Goal: Information Seeking & Learning: Learn about a topic

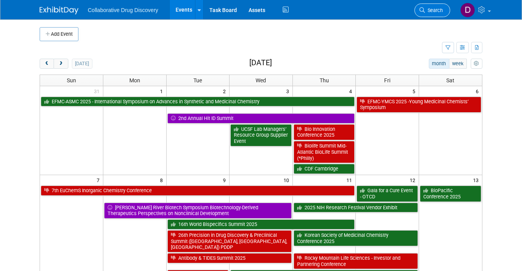
click at [440, 8] on span "Search" at bounding box center [434, 10] width 18 height 6
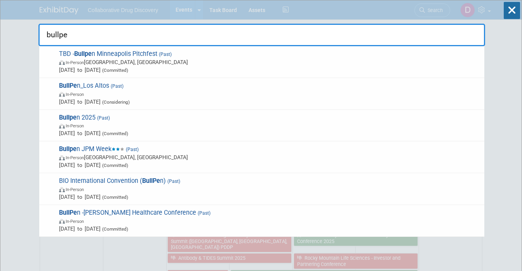
type input "bullpen"
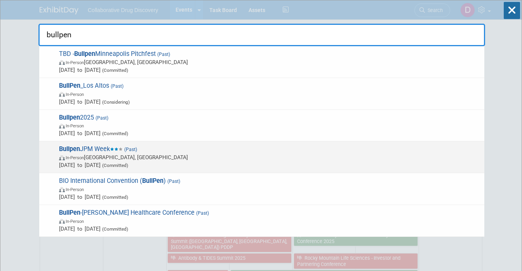
click at [148, 162] on span "Jan 13, 2025 to Jan 15, 2025 (Committed)" at bounding box center [269, 165] width 421 height 8
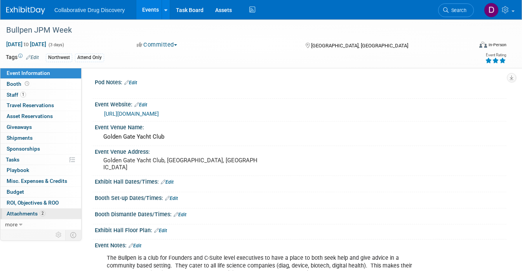
click at [36, 209] on link "2 Attachments 2" at bounding box center [40, 214] width 81 height 10
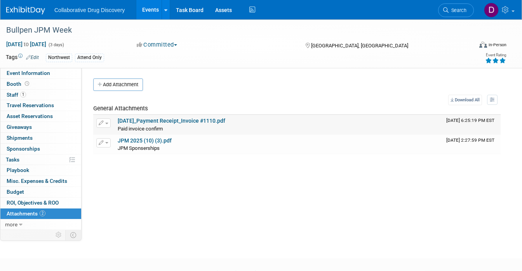
click at [155, 120] on link "2025-01-06_Payment Receipt_Invoice #1110.pdf" at bounding box center [172, 121] width 108 height 6
click at [460, 12] on span "Search" at bounding box center [458, 10] width 18 height 6
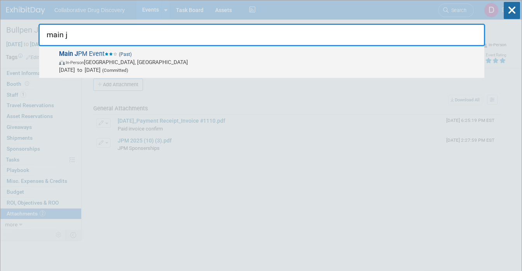
type input "main j"
click at [215, 63] on span "In-Person San Francisco, CA" at bounding box center [269, 62] width 421 height 8
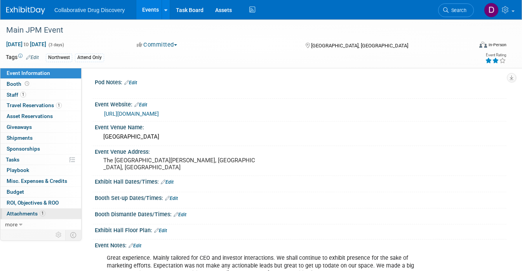
click at [10, 213] on span "Attachments 1" at bounding box center [26, 213] width 39 height 6
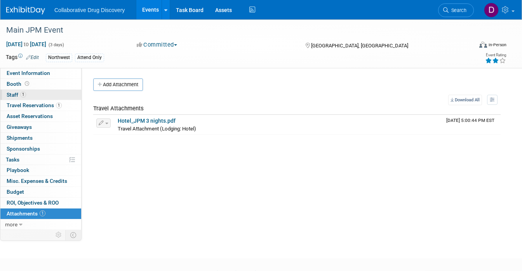
click at [35, 90] on link "1 Staff 1" at bounding box center [40, 95] width 81 height 10
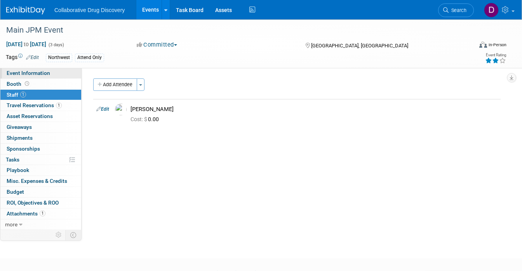
click at [46, 71] on span "Event Information" at bounding box center [28, 73] width 43 height 6
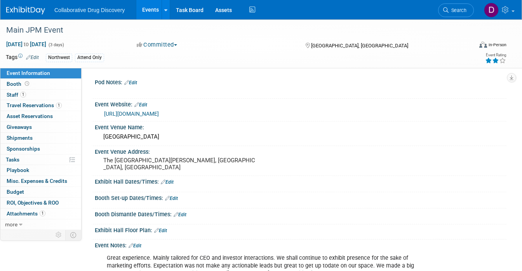
scroll to position [111, 0]
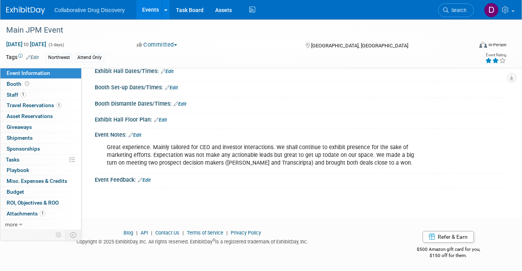
click at [212, 151] on div "Great experience. Mainly tailored for CEO and investor interactions. We shall c…" at bounding box center [263, 155] width 325 height 31
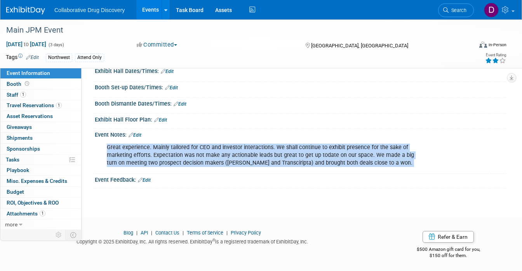
click at [212, 151] on div "Great experience. Mainly tailored for CEO and investor interactions. We shall c…" at bounding box center [263, 155] width 325 height 31
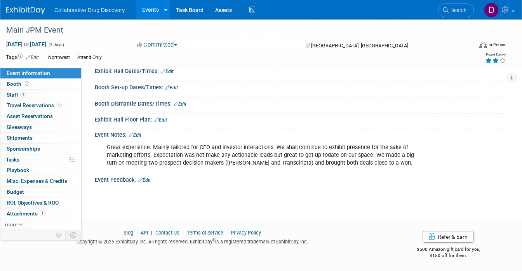
click at [432, 167] on div "Great experience. Mainly tailored for CEO and investor interactions. We shall c…" at bounding box center [301, 155] width 412 height 34
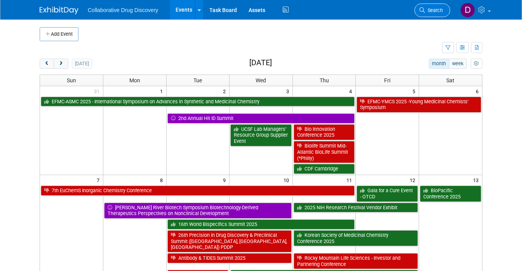
click at [438, 12] on span "Search" at bounding box center [434, 10] width 18 height 6
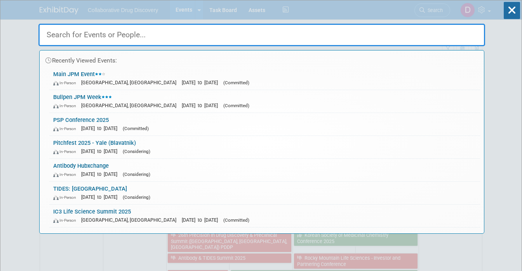
paste input "Biotech Showcase / JPM Week"
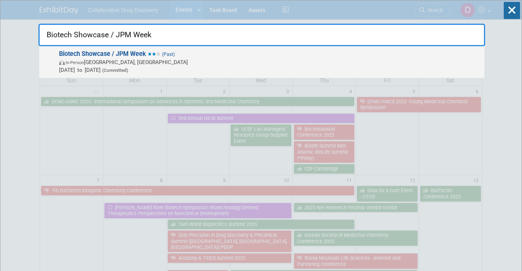
type input "Biotech Showcase / JPM Week"
click at [149, 54] on icon at bounding box center [150, 53] width 4 height 3
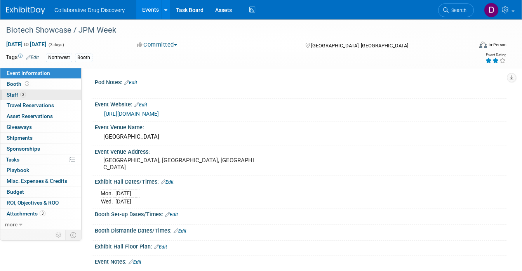
click at [42, 96] on link "2 Staff 2" at bounding box center [40, 95] width 81 height 10
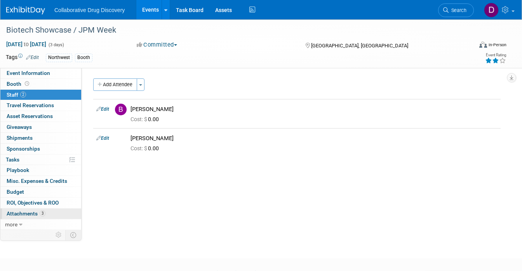
click at [37, 212] on span "Attachments 3" at bounding box center [26, 213] width 39 height 6
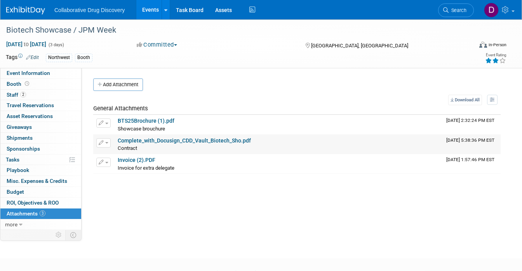
click at [150, 140] on link "Complete_with_Docusign_CDD_Vault_Biotech_Sho.pdf" at bounding box center [184, 140] width 133 height 6
click at [139, 156] on td "Invoice (2).PDF Invoice for extra delegate Invoice for extra delegate X" at bounding box center [279, 163] width 329 height 19
click at [138, 159] on link "Invoice (2).PDF" at bounding box center [137, 160] width 38 height 6
click at [463, 16] on link "Search" at bounding box center [456, 10] width 36 height 14
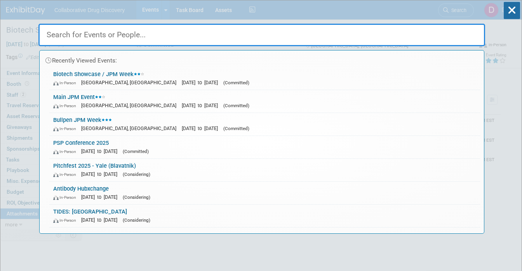
paste input "PBSS SF Bay Area"
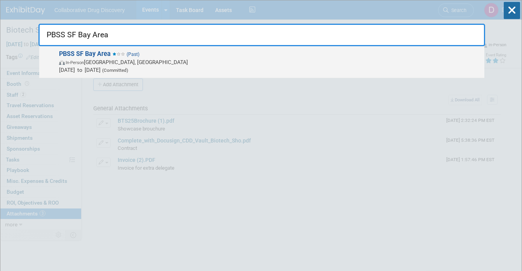
type input "PBSS SF Bay Area"
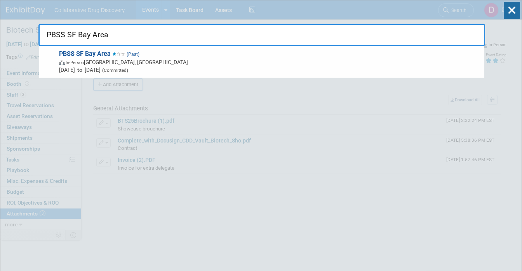
click at [97, 68] on span "Jan 22, 2025 to Jan 22, 2025 (Committed)" at bounding box center [269, 70] width 421 height 8
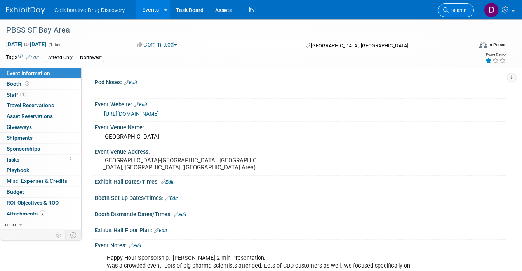
click at [461, 12] on span "Search" at bounding box center [458, 10] width 18 height 6
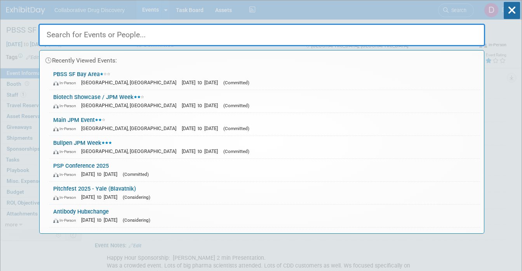
paste input "PBSS SF Bay Area"
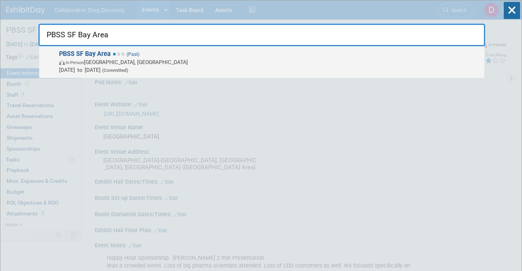
type input "PBSS SF Bay Area"
click at [96, 64] on span "In-Person Foster City, CA" at bounding box center [269, 62] width 421 height 8
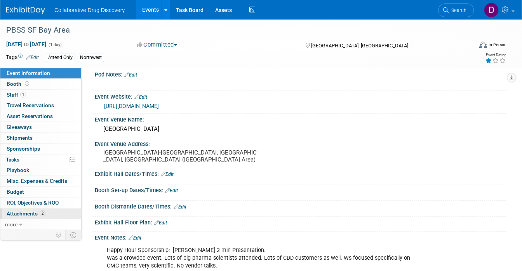
scroll to position [4, 0]
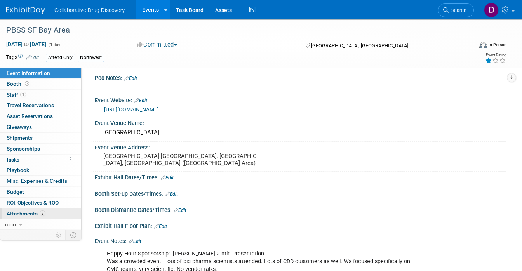
click at [36, 213] on span "Attachments 2" at bounding box center [26, 213] width 39 height 6
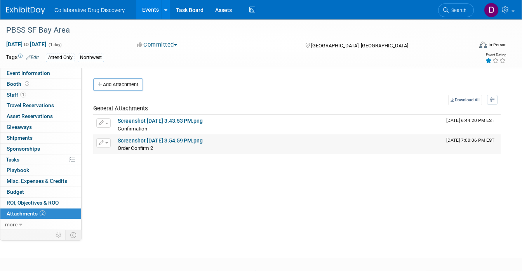
click at [153, 140] on link "Screenshot 2025-01-08 at 3.54.59 PM.png" at bounding box center [160, 140] width 85 height 6
click at [171, 121] on link "Screenshot 2024-12-18 at 3.43.53 PM.png" at bounding box center [160, 121] width 85 height 6
click at [456, 14] on link "Search" at bounding box center [456, 10] width 36 height 14
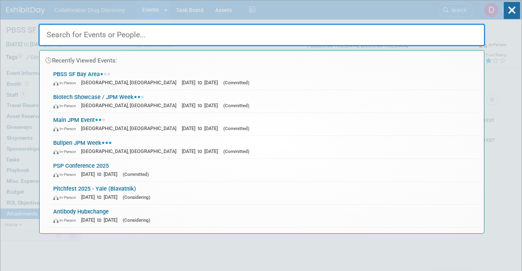
paste input "Innovation Factory Regulatory Workshop"
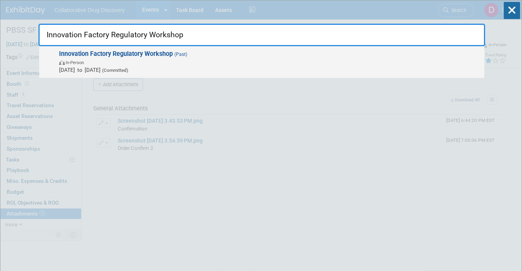
type input "Innovation Factory Regulatory Workshop"
click at [153, 60] on span "In-Person" at bounding box center [269, 62] width 421 height 8
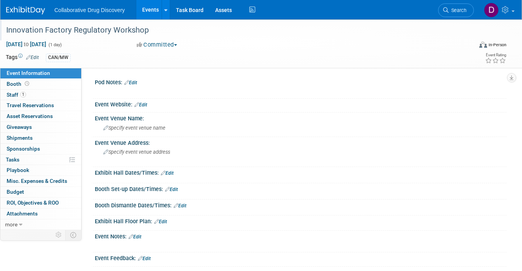
click at [115, 34] on div "Innovation Factory Regulatory Workshop" at bounding box center [233, 30] width 460 height 14
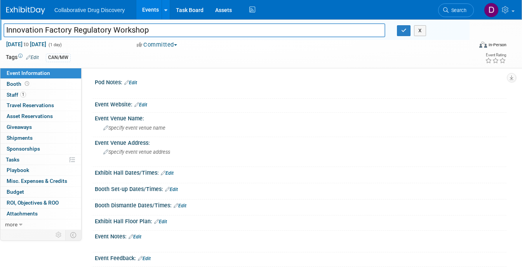
click at [115, 34] on input "Innovation Factory Regulatory Workshop" at bounding box center [194, 30] width 382 height 14
click at [463, 13] on span "Search" at bounding box center [458, 10] width 18 height 6
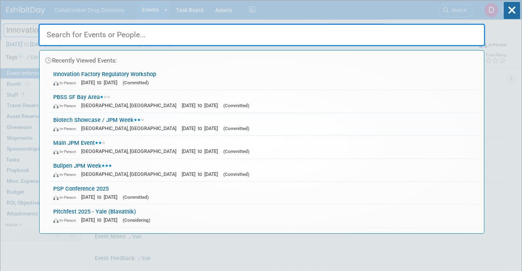
click at [38, 35] on input "text" at bounding box center [261, 35] width 447 height 23
paste input "BVS Vendor Show SF"
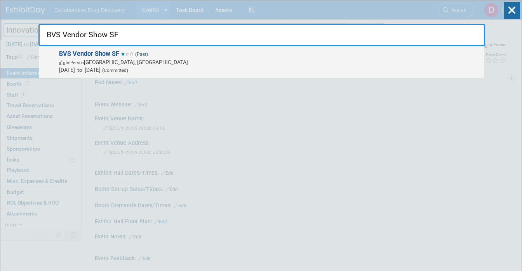
type input "BVS Vendor Show SF"
click at [125, 64] on span "In-Person South San Francisco, CA" at bounding box center [269, 62] width 421 height 8
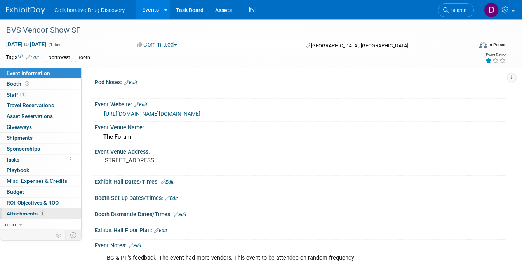
click at [41, 213] on span "1" at bounding box center [43, 213] width 6 height 6
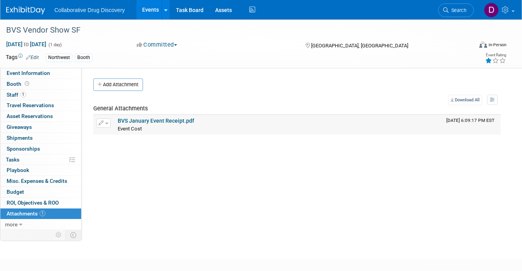
click at [148, 121] on link "BVS January Event Receipt.pdf" at bounding box center [156, 121] width 77 height 6
click at [456, 12] on span "Search" at bounding box center [458, 10] width 18 height 6
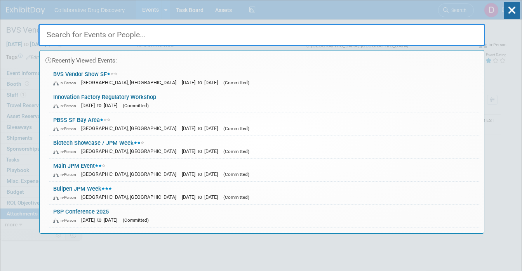
paste input "SRI PARC Forum’s FutureFest 2025"
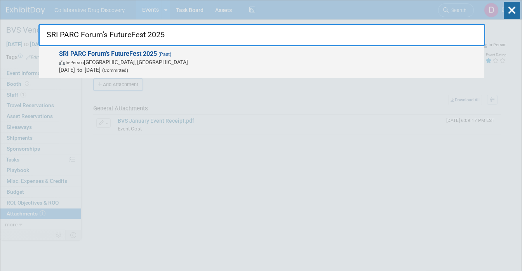
type input "SRI PARC Forum’s FutureFest 2025"
click at [104, 66] on span "Jan 23, 2025 to Jan 23, 2025 (Committed)" at bounding box center [269, 70] width 421 height 8
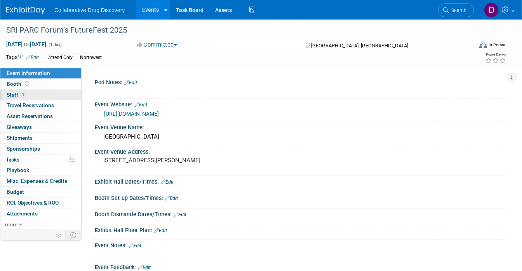
click at [46, 94] on link "1 Staff 1" at bounding box center [40, 95] width 81 height 10
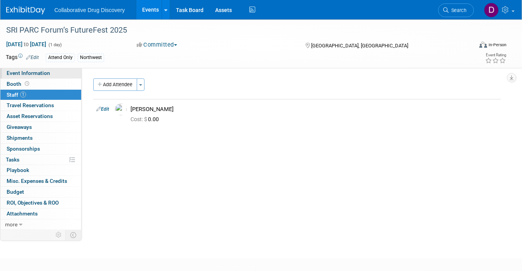
click at [49, 75] on span "Event Information" at bounding box center [28, 73] width 43 height 6
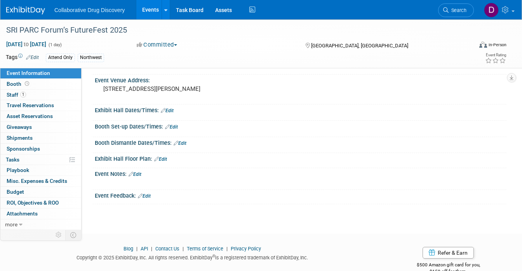
scroll to position [87, 0]
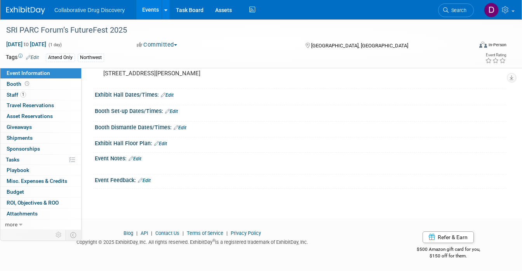
drag, startPoint x: 29, startPoint y: 218, endPoint x: 149, endPoint y: 4, distance: 245.0
click at [458, 12] on span "Search" at bounding box center [458, 10] width 18 height 6
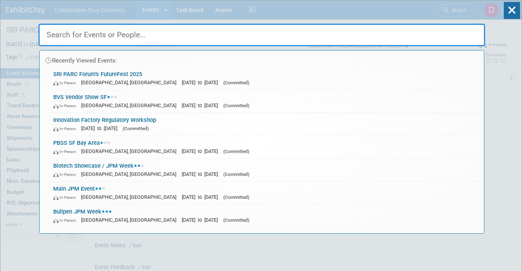
paste input "SLAS San Diego 2025"
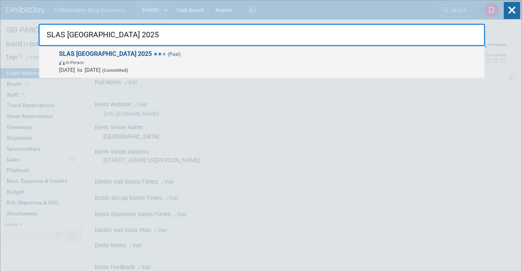
type input "SLAS San Diego 2025"
click at [130, 59] on span "In-Person" at bounding box center [269, 62] width 421 height 8
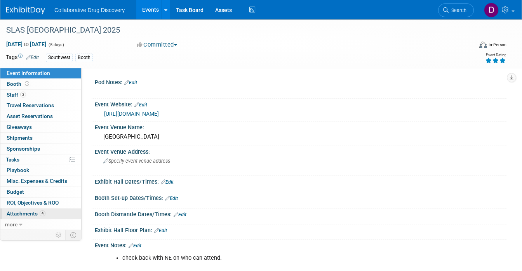
click at [36, 213] on span "Attachments 4" at bounding box center [26, 213] width 39 height 6
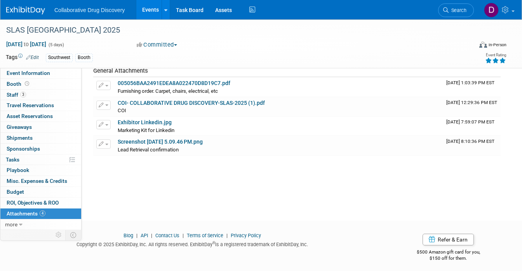
scroll to position [33, 0]
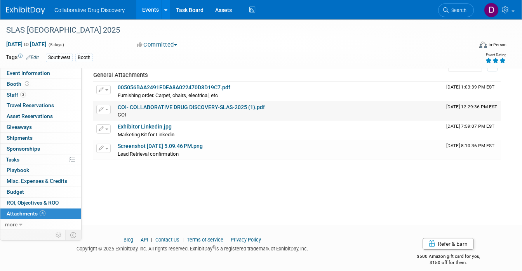
click at [153, 106] on link "COI- COLLABORATIVE DRUG DISCOVERY-SLAS-2025 (1).pdf" at bounding box center [191, 107] width 147 height 6
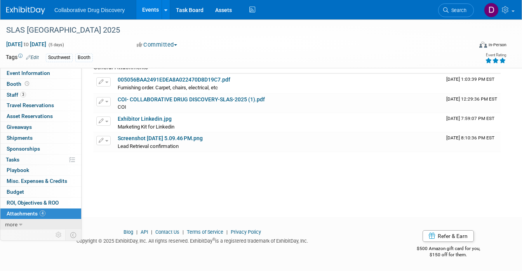
click at [32, 222] on link "more" at bounding box center [40, 224] width 81 height 10
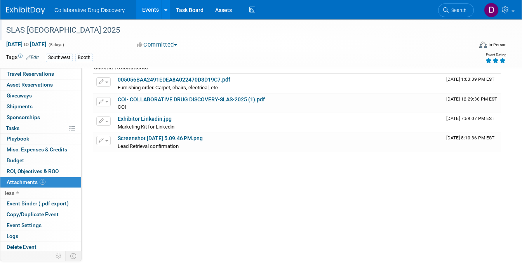
scroll to position [0, 0]
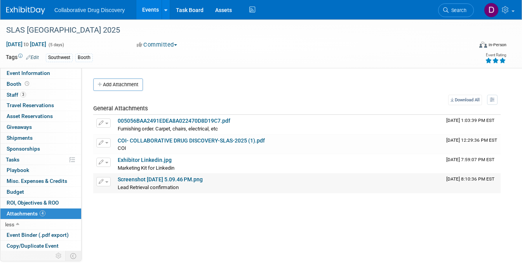
click at [186, 180] on link "Screenshot 2024-12-09 at 5.09.46 PM.png" at bounding box center [160, 179] width 85 height 6
click at [169, 117] on td "005056BAA2491EDEA8A022470D8D19C7.pdf Furnishing order. Carpet, chairs, electric…" at bounding box center [279, 124] width 329 height 19
click at [163, 120] on link "005056BAA2491EDEA8A022470D8D19C7.pdf" at bounding box center [174, 121] width 113 height 6
click at [451, 10] on span "Search" at bounding box center [458, 10] width 18 height 6
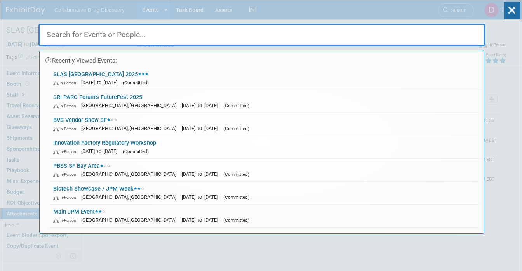
click at [160, 29] on input "text" at bounding box center [261, 35] width 447 height 23
paste input "Molecular Glue Drug Development Summit"
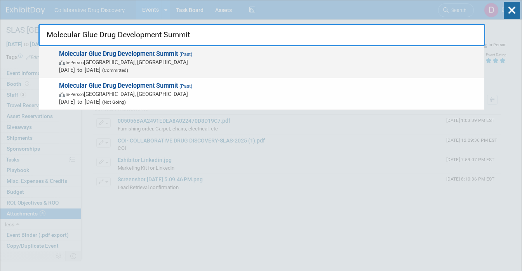
type input "Molecular Glue Drug Development Summit"
click at [182, 57] on span "Molecular Glue Drug Development Summit (Past) In-Person Cambridge, MA Jan 28, 2…" at bounding box center [269, 62] width 424 height 24
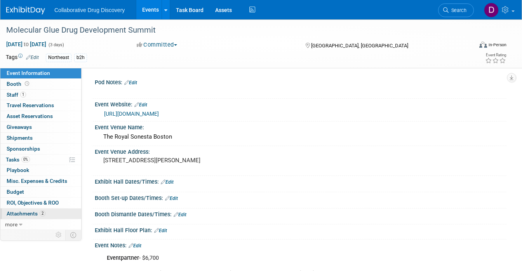
click at [29, 213] on span "Attachments 2" at bounding box center [26, 213] width 39 height 6
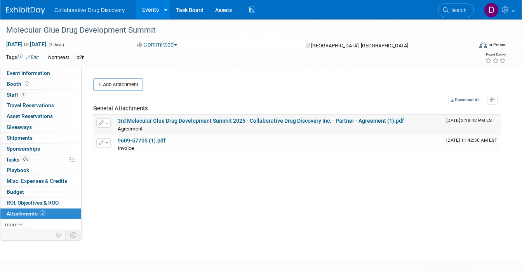
click at [145, 120] on link "3rd Molecular Glue Drug Development Summit 2025 - Collaborative Drug Discovery …" at bounding box center [261, 121] width 286 height 6
click at [457, 15] on link "Search" at bounding box center [456, 10] width 36 height 14
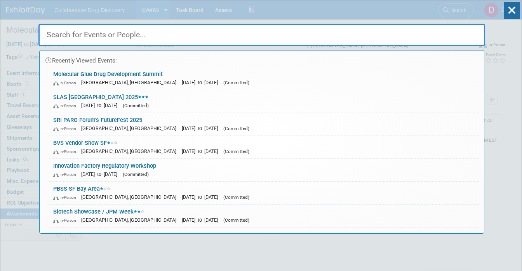
click at [164, 33] on input "text" at bounding box center [261, 35] width 447 height 23
paste input "UHN Cores event"
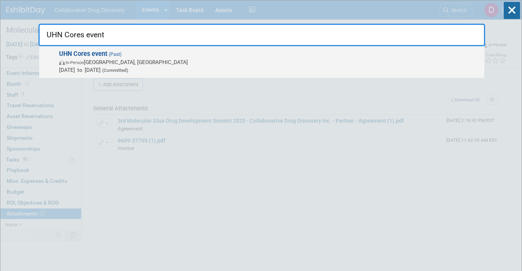
type input "UHN Cores event"
click at [182, 67] on span "[DATE] to [DATE] (Committed)" at bounding box center [269, 70] width 421 height 8
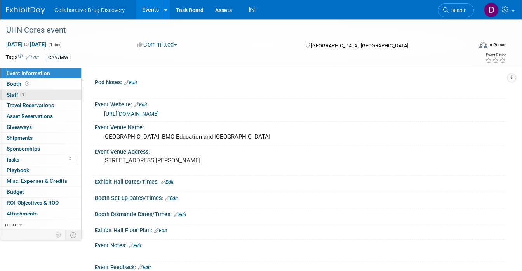
click at [49, 95] on link "1 Staff 1" at bounding box center [40, 95] width 81 height 10
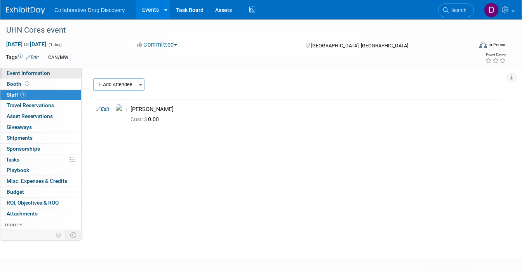
click at [60, 75] on link "Event Information" at bounding box center [40, 73] width 81 height 10
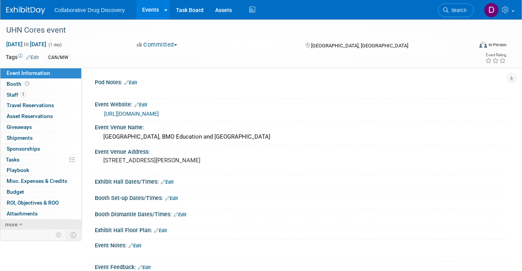
click at [21, 222] on icon at bounding box center [20, 224] width 3 height 5
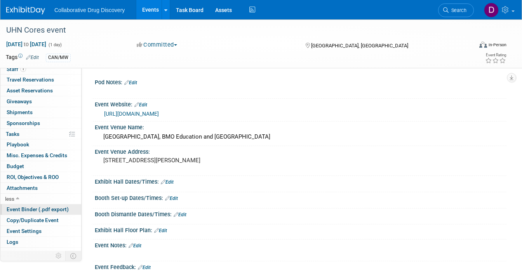
scroll to position [31, 0]
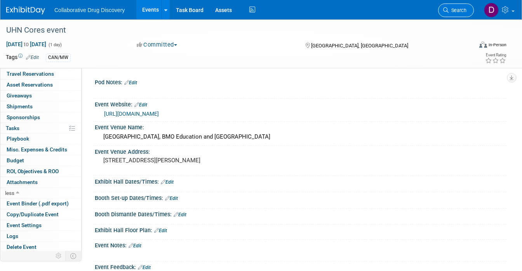
click at [455, 7] on link "Search" at bounding box center [456, 10] width 36 height 14
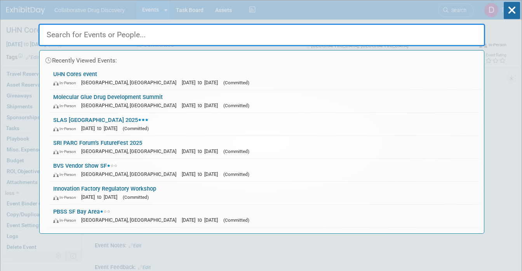
click at [94, 37] on input "text" at bounding box center [261, 35] width 447 height 23
click at [92, 35] on input "text" at bounding box center [261, 35] width 447 height 23
paste input "17th Winter Conference on Medicinal & Bioorganic Chemistry - [US_STATE]"
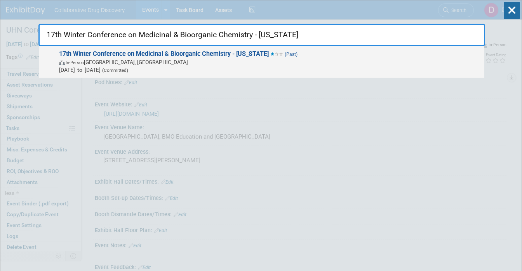
type input "17th Winter Conference on Medicinal & Bioorganic Chemistry - [US_STATE]"
click at [103, 62] on span "In-Person [GEOGRAPHIC_DATA], [GEOGRAPHIC_DATA]" at bounding box center [269, 62] width 421 height 8
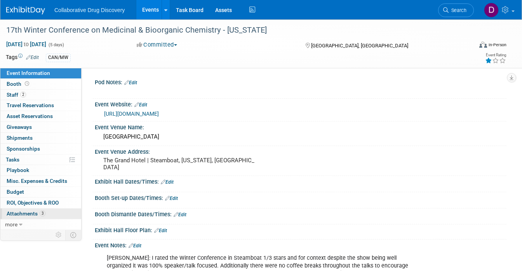
click at [36, 216] on span "Attachments 3" at bounding box center [26, 213] width 39 height 6
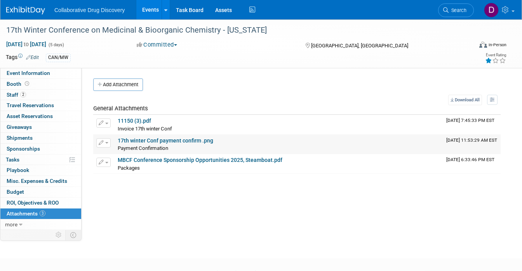
click at [139, 141] on link "17th winter Conf payment confirm .png" at bounding box center [166, 140] width 96 height 6
click at [138, 121] on link "11150 (3).pdf" at bounding box center [134, 121] width 33 height 6
click at [463, 12] on span "Search" at bounding box center [458, 10] width 18 height 6
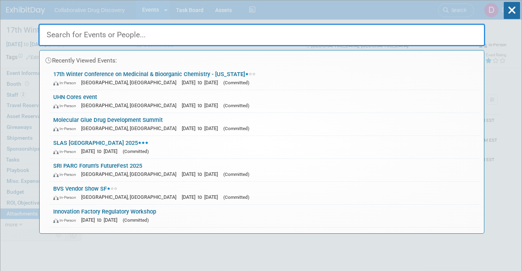
click at [110, 37] on input "text" at bounding box center [261, 35] width 447 height 23
paste input "2025 OBIO Investment Summit - [GEOGRAPHIC_DATA]"
type input "2025 OBIO Investment Summit - [GEOGRAPHIC_DATA]"
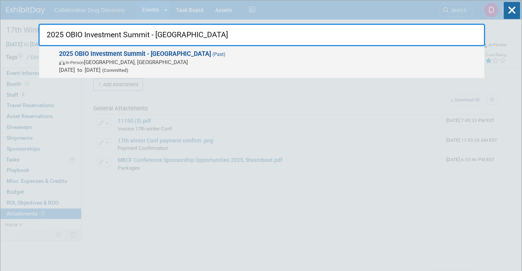
click at [141, 62] on span "In-Person Toronto, Canada" at bounding box center [269, 62] width 421 height 8
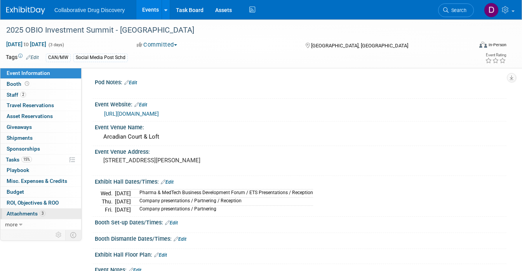
click at [35, 211] on span "Attachments 3" at bounding box center [26, 213] width 39 height 6
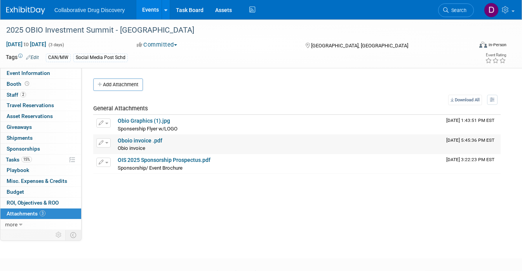
click at [145, 141] on link "Oboio invoice .pdf" at bounding box center [140, 140] width 45 height 6
click at [455, 6] on link "Search" at bounding box center [456, 10] width 36 height 14
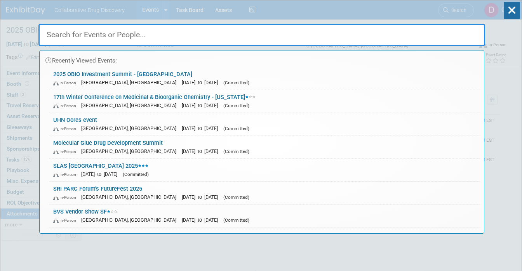
paste input "Portal Pours"
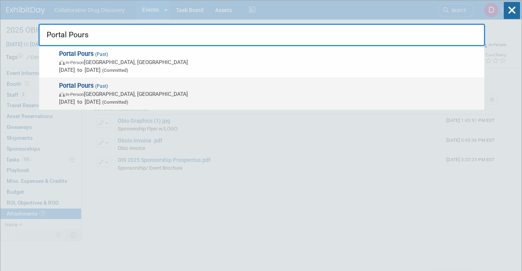
type input "Portal Pours"
click at [148, 92] on span "In-Person [GEOGRAPHIC_DATA], [GEOGRAPHIC_DATA]" at bounding box center [269, 94] width 421 height 8
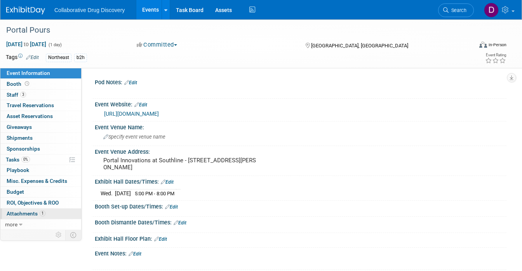
click at [40, 212] on span "1" at bounding box center [43, 213] width 6 height 6
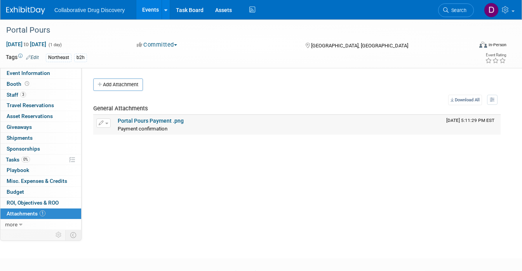
click at [132, 120] on link "Portal Pours Payment .png" at bounding box center [151, 121] width 66 height 6
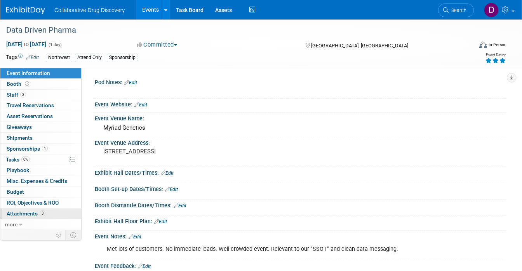
click at [39, 214] on span "Attachments 3" at bounding box center [26, 213] width 39 height 6
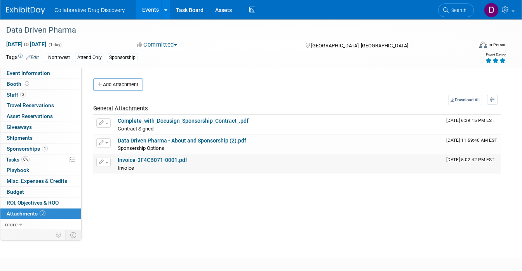
click at [143, 159] on link "Invoice-3F4CB071-0001.pdf" at bounding box center [153, 160] width 70 height 6
drag, startPoint x: 457, startPoint y: 13, endPoint x: 415, endPoint y: 16, distance: 42.4
click at [457, 13] on span "Search" at bounding box center [458, 10] width 18 height 6
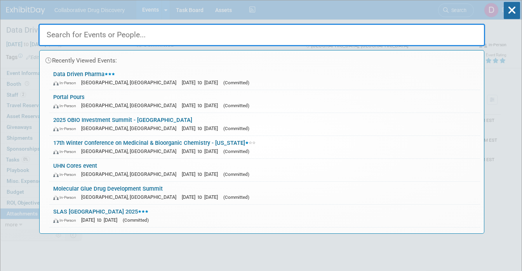
click at [124, 37] on input "text" at bounding box center [261, 35] width 447 height 23
paste input "Southern Research- Station 41 Demo"
type input "Southern Research- Station 41 Demo"
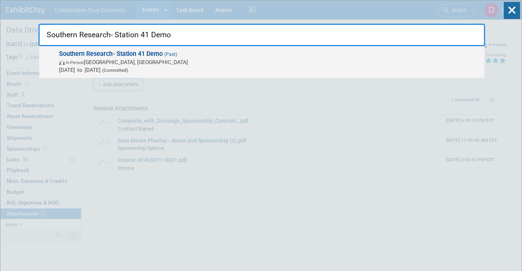
click at [128, 68] on span "(Committed)" at bounding box center [115, 70] width 28 height 5
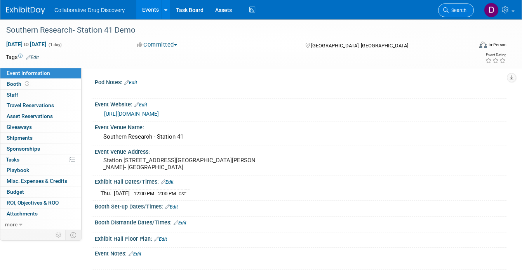
click at [463, 10] on span "Search" at bounding box center [458, 10] width 18 height 6
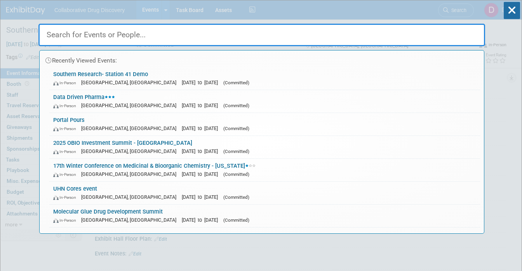
click at [93, 36] on input "text" at bounding box center [261, 35] width 447 height 23
paste input "[GEOGRAPHIC_DATA][US_STATE] [GEOGRAPHIC_DATA] - BIO5 Institute"
type input "[GEOGRAPHIC_DATA][US_STATE] [GEOGRAPHIC_DATA] - BIO5 Institute"
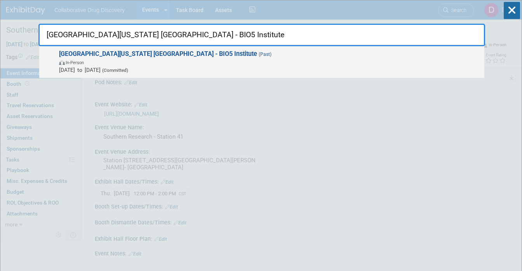
click at [119, 66] on span "[DATE] to [DATE] (Committed)" at bounding box center [269, 70] width 421 height 8
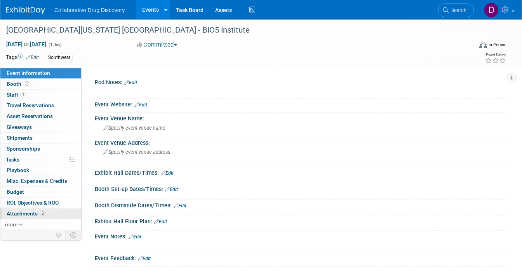
click at [42, 216] on link "3 Attachments 3" at bounding box center [40, 214] width 81 height 10
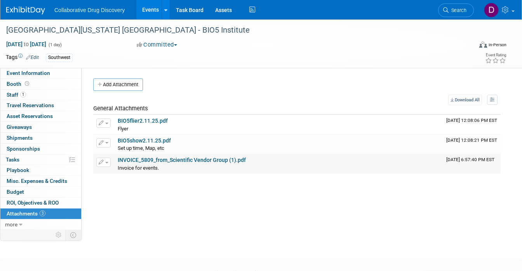
click at [148, 159] on link "INVOICE_5809_from_Scientific Vendor Group (1).pdf" at bounding box center [182, 160] width 128 height 6
click at [450, 12] on span "Search" at bounding box center [458, 10] width 18 height 6
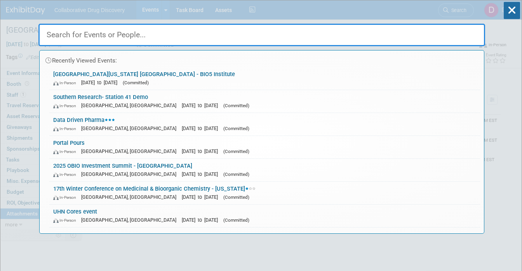
click at [121, 37] on input "text" at bounding box center [261, 35] width 447 height 23
paste input "LRIG NYC - Labentines Day"
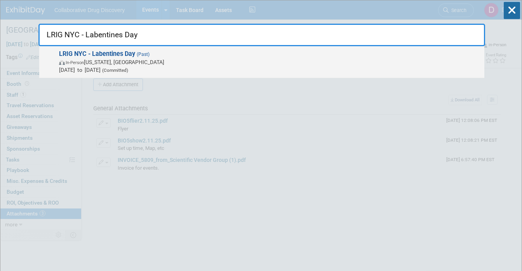
type input "LRIG NYC - Labentines Day"
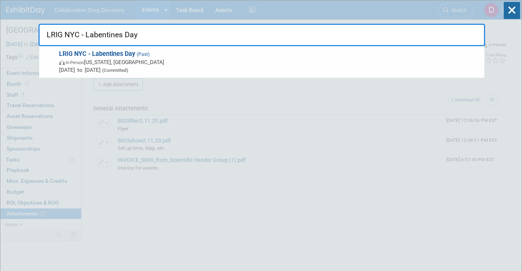
click at [158, 61] on span "In-Person New York, NY" at bounding box center [269, 62] width 421 height 8
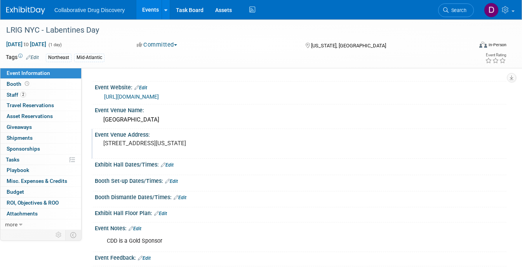
scroll to position [25, 0]
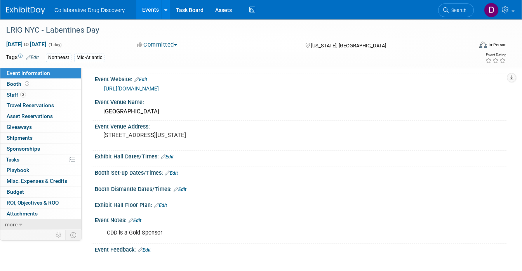
click at [40, 220] on link "more" at bounding box center [40, 224] width 81 height 10
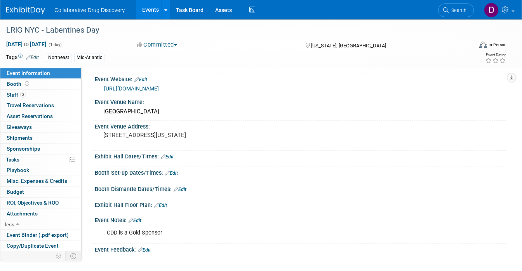
scroll to position [31, 0]
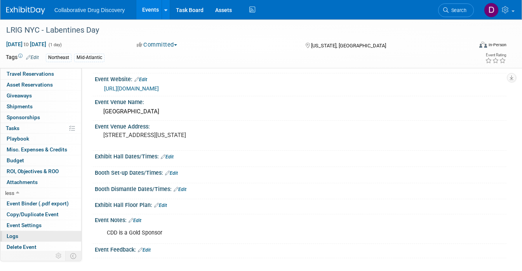
click at [36, 233] on link "Logs" at bounding box center [40, 236] width 81 height 10
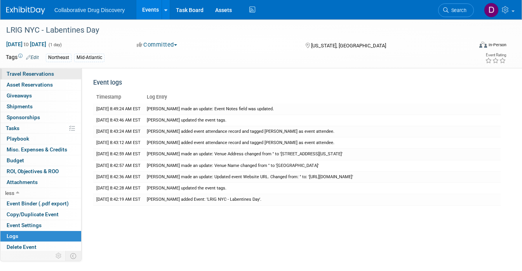
scroll to position [0, 0]
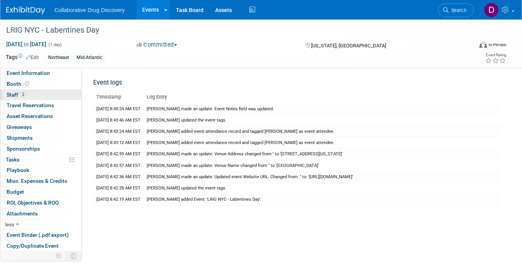
click at [38, 95] on link "2 Staff 2" at bounding box center [40, 95] width 81 height 10
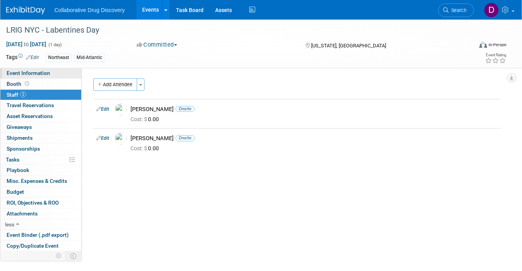
click at [41, 70] on span "Event Information" at bounding box center [28, 73] width 43 height 6
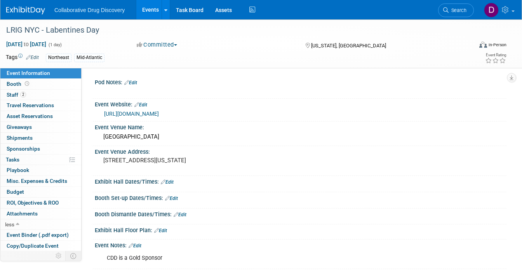
scroll to position [95, 0]
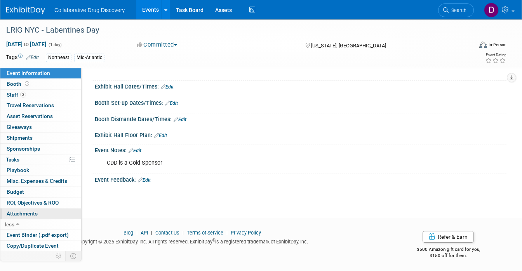
click at [33, 211] on span "Attachments 0" at bounding box center [22, 213] width 31 height 6
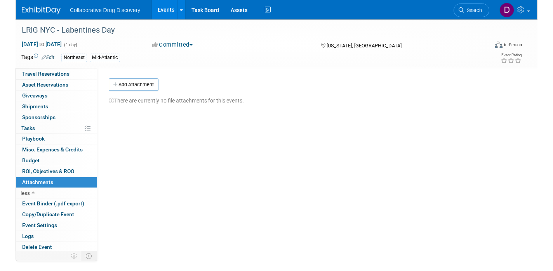
scroll to position [0, 0]
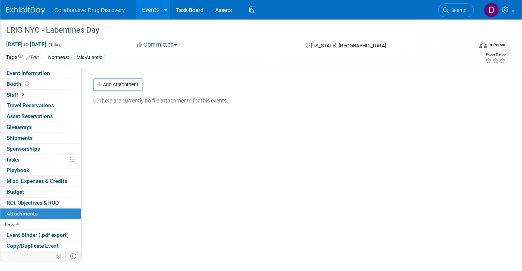
click at [47, 31] on div "LRIG NYC - Labentines Day" at bounding box center [233, 30] width 460 height 14
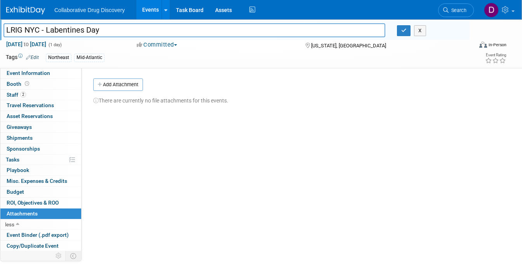
click at [47, 31] on input "LRIG NYC - Labentines Day" at bounding box center [194, 30] width 382 height 14
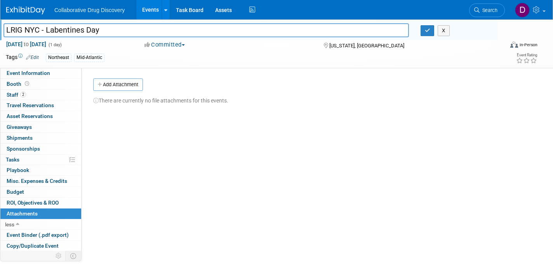
click at [484, 11] on span "Search" at bounding box center [489, 10] width 18 height 6
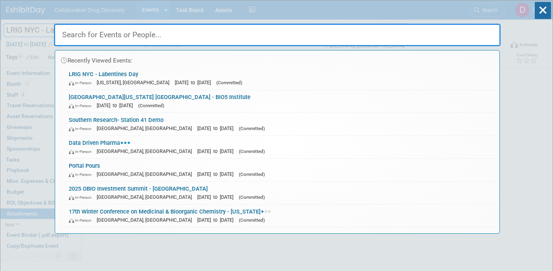
click at [171, 35] on input "text" at bounding box center [277, 35] width 447 height 23
paste input ": CIBION / World Drug Discovery Mission [GEOGRAPHIC_DATA] Feb-2025"
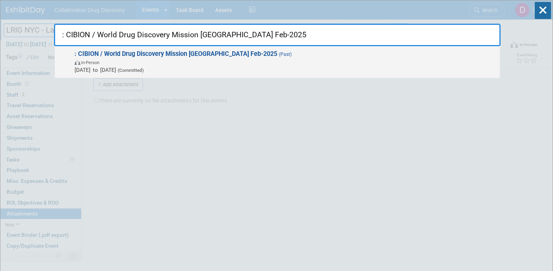
type input ": CIBION / World Drug Discovery Mission [GEOGRAPHIC_DATA] Feb-2025"
click at [190, 63] on span "In-Person" at bounding box center [285, 62] width 421 height 8
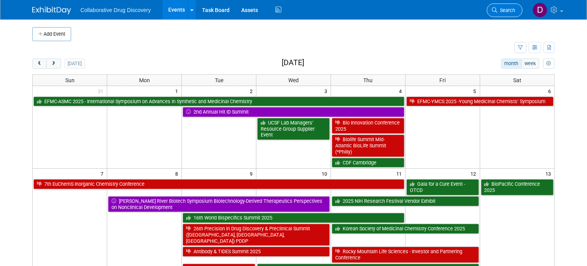
click at [512, 10] on span "Search" at bounding box center [506, 10] width 18 height 6
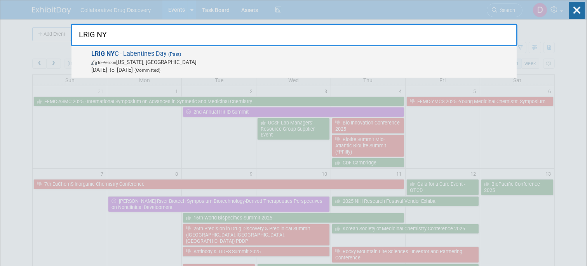
type input "LRIG NY"
click at [138, 69] on span "[DATE] to [DATE] (Committed)" at bounding box center [301, 70] width 421 height 8
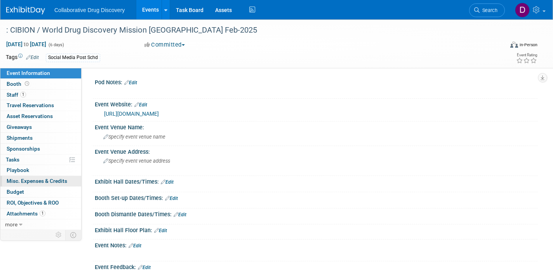
scroll to position [87, 0]
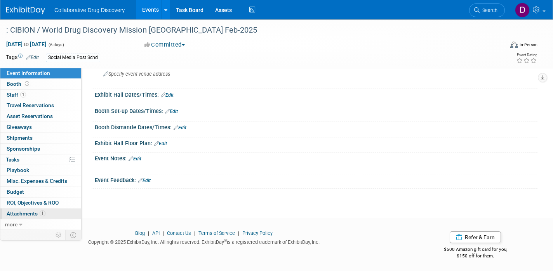
click at [34, 214] on span "Attachments 1" at bounding box center [26, 213] width 39 height 6
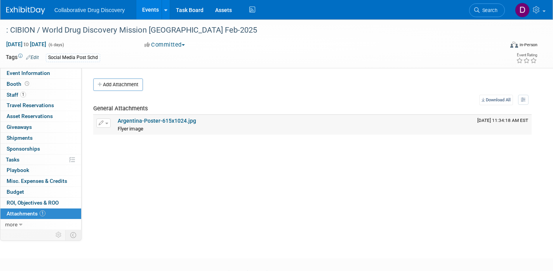
click at [156, 122] on link "Argentina-Poster-615x1024.jpg" at bounding box center [157, 121] width 78 height 6
click at [479, 10] on icon at bounding box center [476, 9] width 5 height 5
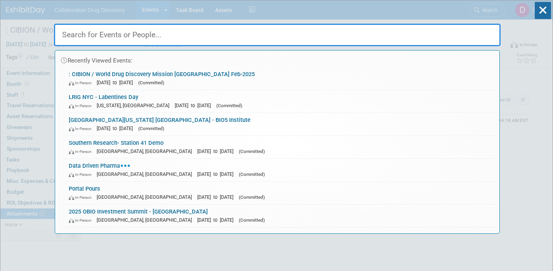
click at [163, 30] on input "text" at bounding box center [277, 35] width 447 height 23
paste input "SickKids SPARC [DATE] - [GEOGRAPHIC_DATA]"
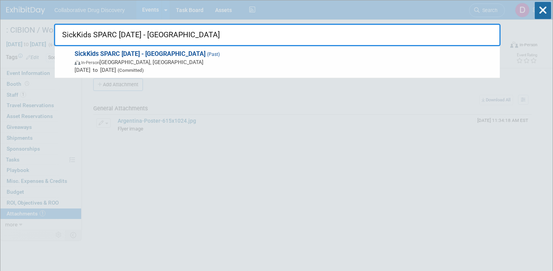
type input "SickKids SPARC [DATE] - [GEOGRAPHIC_DATA]"
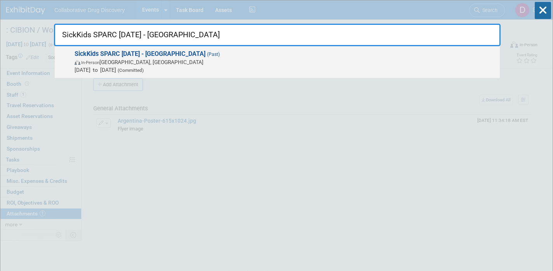
click at [144, 72] on span "(Committed)" at bounding box center [130, 70] width 28 height 5
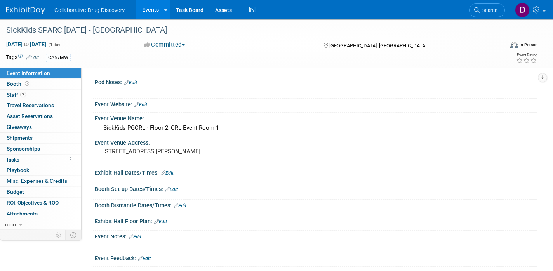
scroll to position [78, 0]
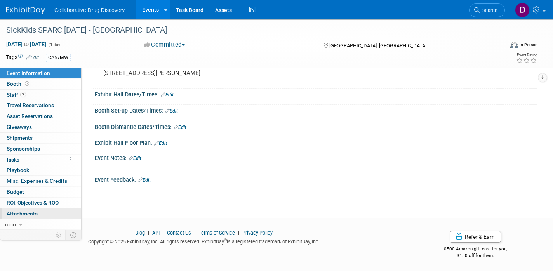
click at [24, 213] on span "Attachments 0" at bounding box center [22, 213] width 31 height 6
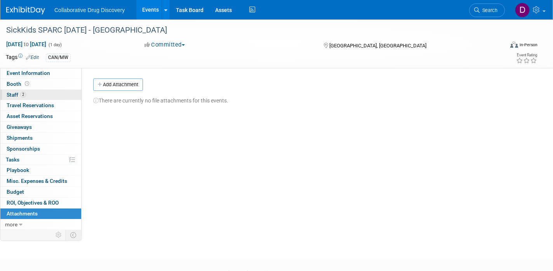
click at [31, 94] on link "2 Staff 2" at bounding box center [40, 95] width 81 height 10
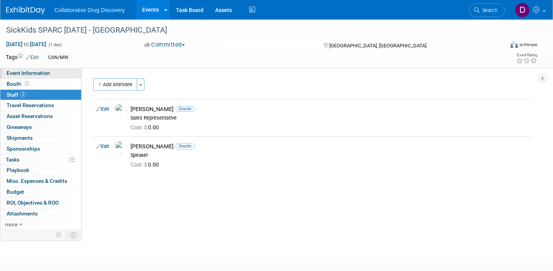
click at [34, 73] on span "Event Information" at bounding box center [28, 73] width 43 height 6
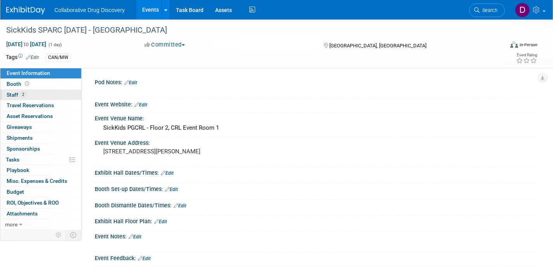
click at [58, 95] on link "2 Staff 2" at bounding box center [40, 95] width 81 height 10
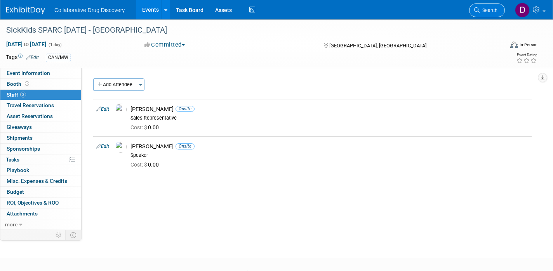
click at [496, 11] on span "Search" at bounding box center [489, 10] width 18 height 6
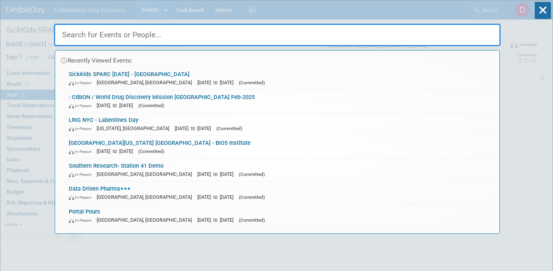
click at [91, 37] on input "text" at bounding box center [277, 35] width 447 height 23
paste input "PRiME 6th Annual Symposium - [GEOGRAPHIC_DATA]"
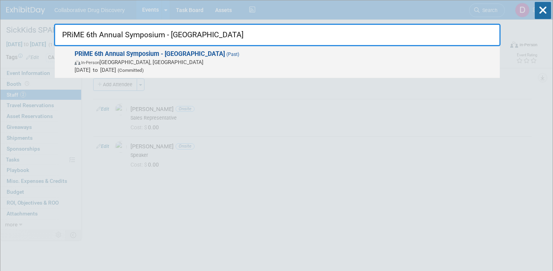
type input "PRiME 6th Annual Symposium - [GEOGRAPHIC_DATA]"
click at [124, 69] on span "Feb 21, 2025 to Feb 21, 2025 (Committed)" at bounding box center [285, 70] width 421 height 8
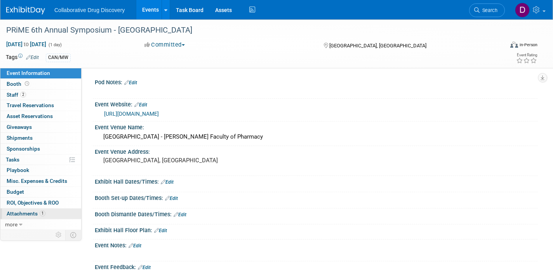
click at [38, 212] on span "Attachments 1" at bounding box center [26, 213] width 39 height 6
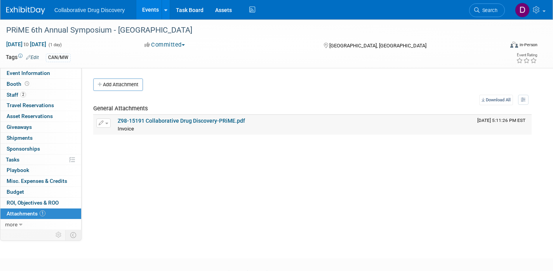
click at [138, 121] on link "Z98-15191 Collaborative Drug Discovery-PRiME.pdf" at bounding box center [181, 121] width 127 height 6
click at [484, 9] on span "Search" at bounding box center [489, 10] width 18 height 6
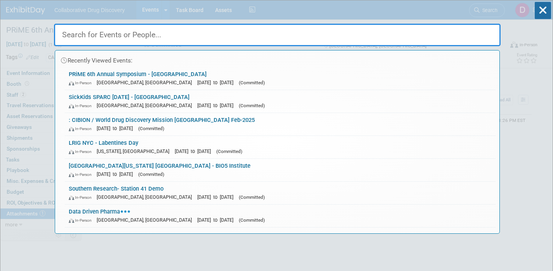
click at [125, 38] on input "text" at bounding box center [277, 35] width 447 height 23
paste input "AI in Drug Discovery Xchange ([GEOGRAPHIC_DATA])"
type input "AI in Drug Discovery Xchange ([GEOGRAPHIC_DATA])"
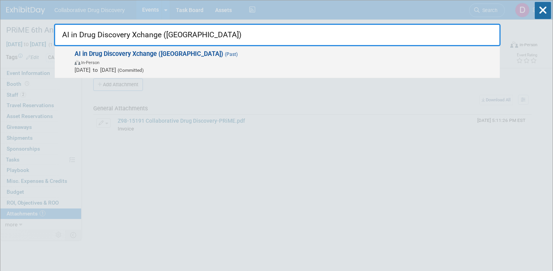
click at [144, 68] on span "(Committed)" at bounding box center [130, 70] width 28 height 5
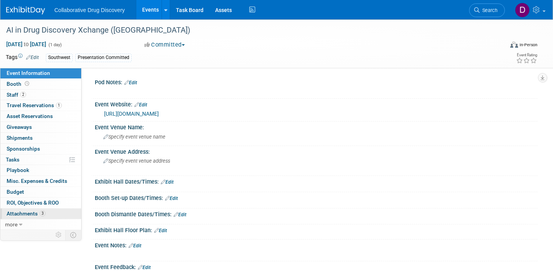
scroll to position [3, 0]
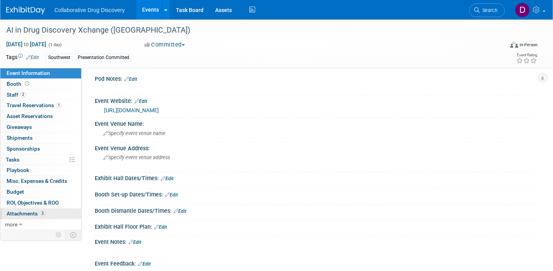
click at [47, 214] on link "3 Attachments 3" at bounding box center [40, 214] width 81 height 10
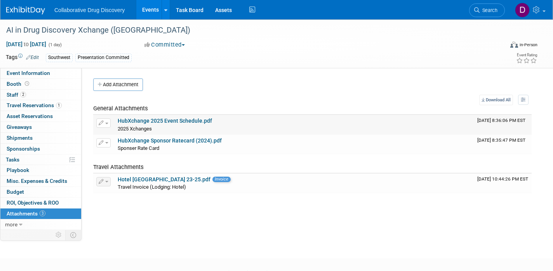
click at [166, 120] on link "HubXchange 2025 Event Schedule.pdf" at bounding box center [165, 121] width 94 height 6
click at [483, 9] on span "Search" at bounding box center [489, 10] width 18 height 6
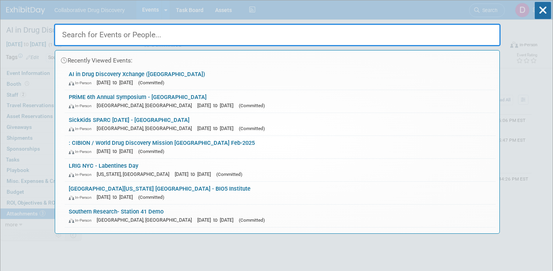
click at [100, 38] on input "text" at bounding box center [277, 35] width 447 height 23
paste input "Biotech Networks Speed Networking DC"
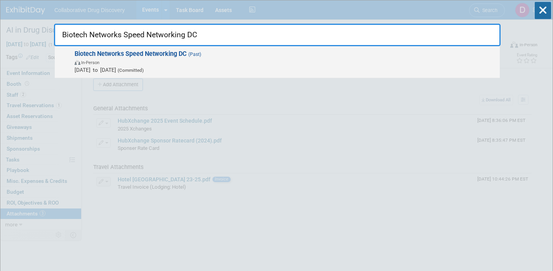
type input "Biotech Networks Speed Networking DC"
click at [106, 58] on span "In-Person" at bounding box center [285, 62] width 421 height 8
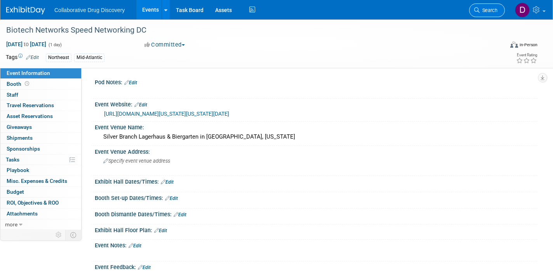
click at [477, 7] on icon at bounding box center [476, 9] width 5 height 5
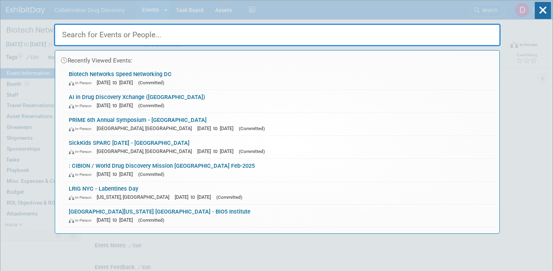
click at [125, 35] on input "text" at bounding box center [277, 35] width 447 height 23
paste input "BVS: Allston Labworks Networking & Innovation Biotech Community Event"
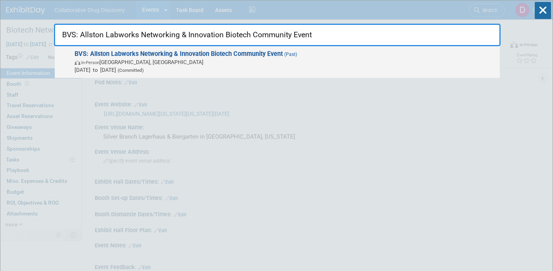
type input "BVS: Allston Labworks Networking & Innovation Biotech Community Event"
click at [153, 62] on span "In-Person [GEOGRAPHIC_DATA], [GEOGRAPHIC_DATA]" at bounding box center [285, 62] width 421 height 8
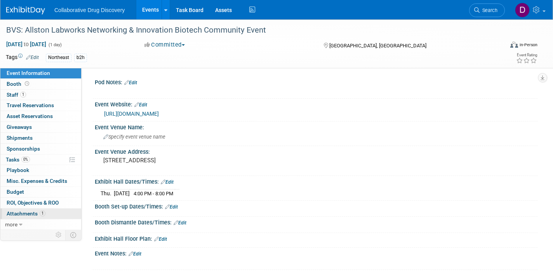
click at [46, 212] on link "1 Attachments 1" at bounding box center [40, 214] width 81 height 10
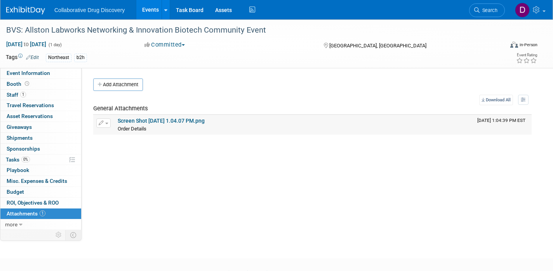
click at [162, 119] on link "Screen Shot 2025-01-01 at 1.04.07 PM.png" at bounding box center [161, 121] width 87 height 6
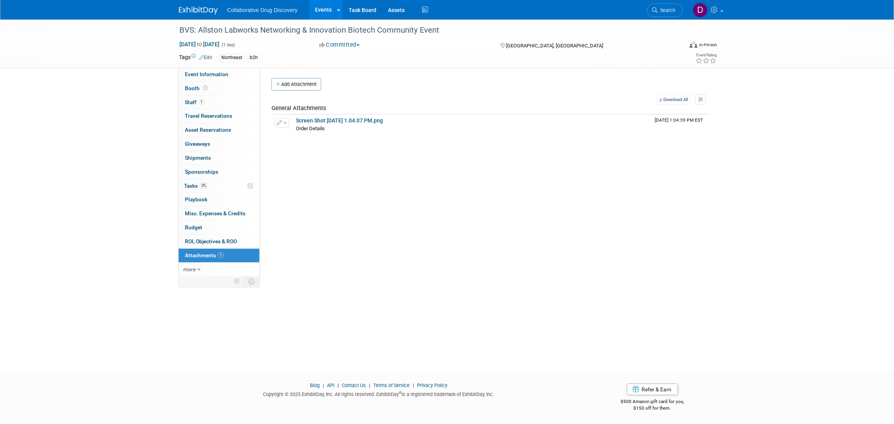
click at [553, 12] on span "Search" at bounding box center [667, 10] width 18 height 6
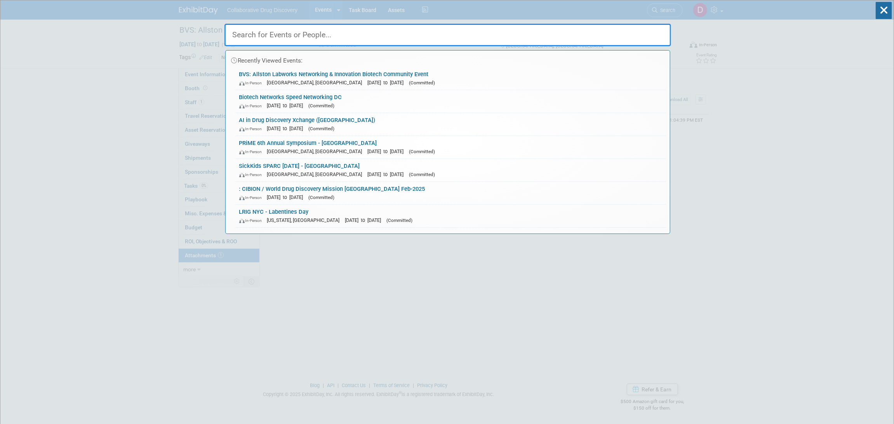
paste input "Texas BioLife Summit 2025"
type input "Texas BioLife Summit 2025"
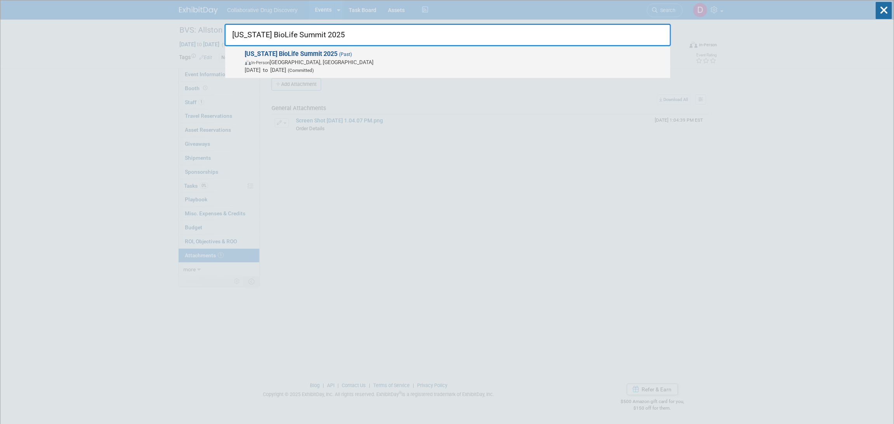
click at [291, 72] on span "Feb 27, 2025 to Feb 27, 2025 (Committed)" at bounding box center [455, 70] width 421 height 8
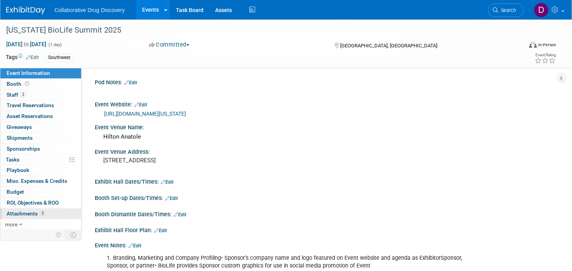
click at [35, 214] on span "Attachments 3" at bounding box center [26, 213] width 39 height 6
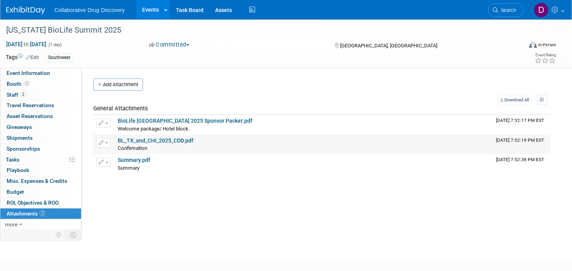
click at [146, 142] on link "BL_TX_and_CHI_2025_CDD.pdf" at bounding box center [156, 140] width 76 height 6
click at [518, 12] on link "Search" at bounding box center [506, 10] width 36 height 14
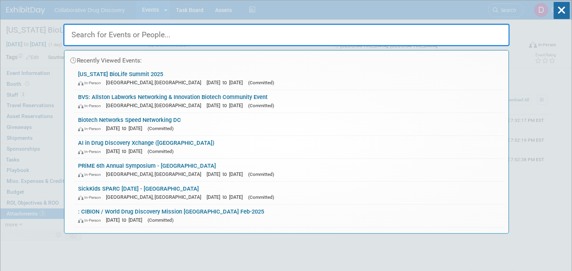
click at [127, 34] on input "text" at bounding box center [286, 35] width 447 height 23
paste input "LSE - [GEOGRAPHIC_DATA]"
type input "LSE - [GEOGRAPHIC_DATA]"
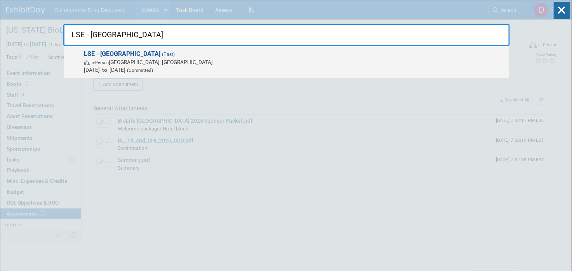
click at [146, 67] on span "[DATE] to [DATE] (Committed)" at bounding box center [294, 70] width 421 height 8
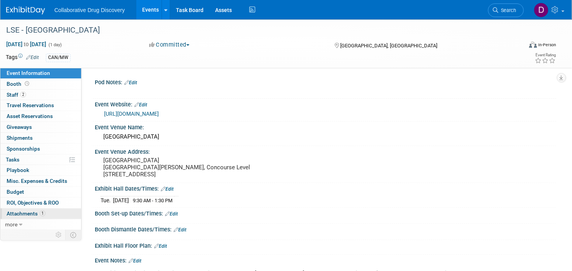
click at [31, 215] on span "Attachments 1" at bounding box center [26, 213] width 39 height 6
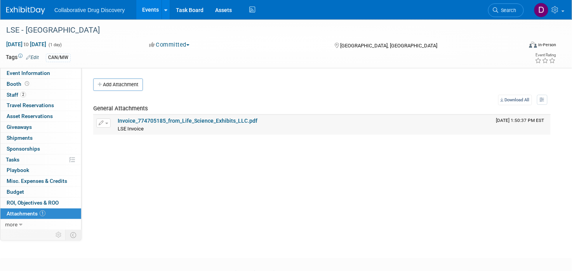
click at [165, 122] on link "Invoice_774705185_from_Life_Science_Exhibits_LLC.pdf" at bounding box center [188, 121] width 140 height 6
click at [508, 13] on span "Search" at bounding box center [508, 10] width 18 height 6
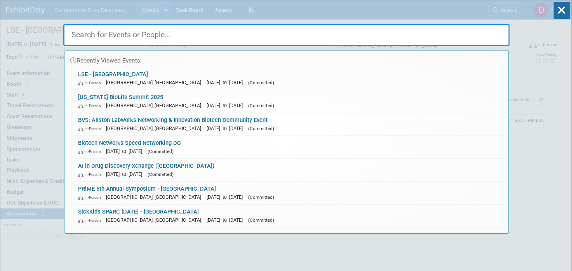
click at [118, 32] on input "text" at bounding box center [286, 35] width 447 height 23
paste input "Portal Pours"
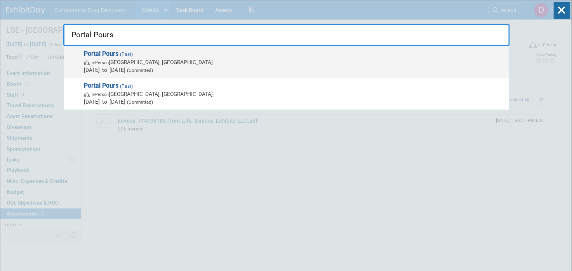
type input "Portal Pours"
click at [142, 65] on span "In-Person Boston, MA" at bounding box center [294, 62] width 421 height 8
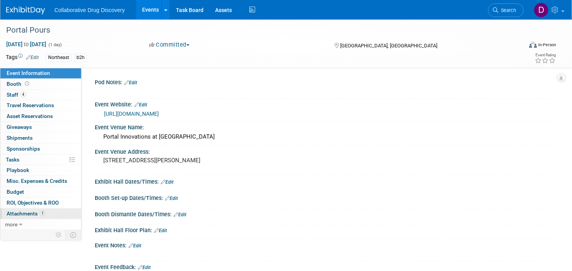
click at [38, 210] on span "Attachments 1" at bounding box center [26, 213] width 39 height 6
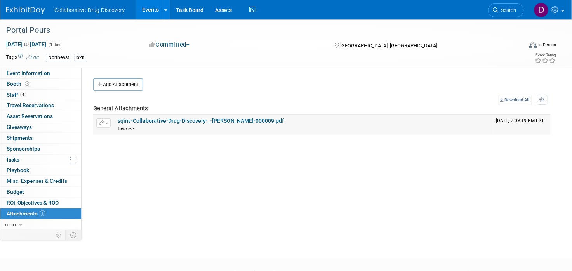
click at [157, 121] on link "sqinv-Collaborative-Drug-Discovery-_-Daniel-Castro-000009.pdf" at bounding box center [201, 121] width 166 height 6
click at [500, 9] on span "Search" at bounding box center [508, 10] width 18 height 6
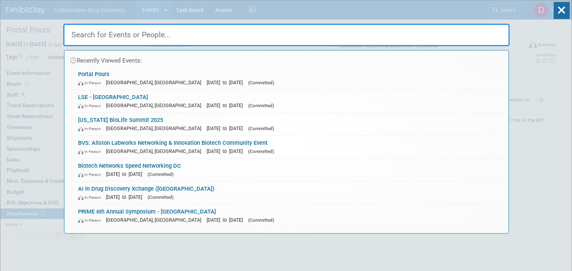
click at [126, 35] on input "text" at bounding box center [286, 35] width 447 height 23
paste input "[PERSON_NAME] [MEDICAL_DATA] Scientific Product Show"
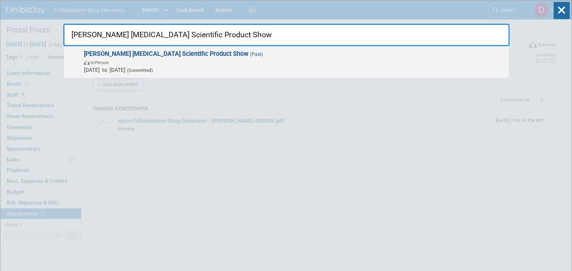
type input "[PERSON_NAME] [MEDICAL_DATA] Scientific Product Show"
click at [156, 60] on span "In-Person" at bounding box center [294, 62] width 421 height 8
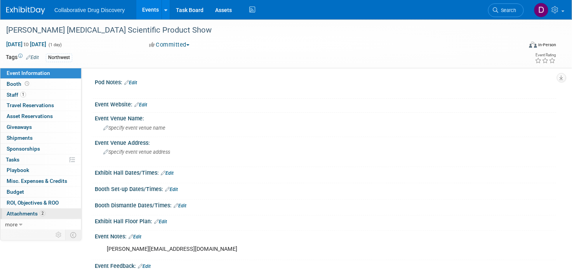
click at [44, 214] on span "2" at bounding box center [43, 213] width 6 height 6
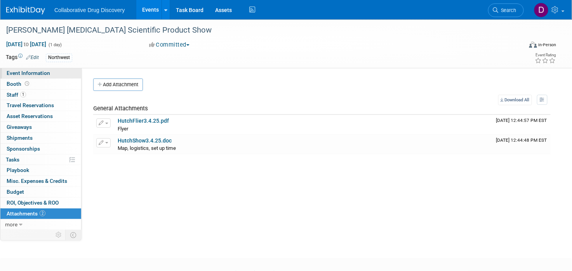
click at [32, 75] on span "Event Information" at bounding box center [28, 73] width 43 height 6
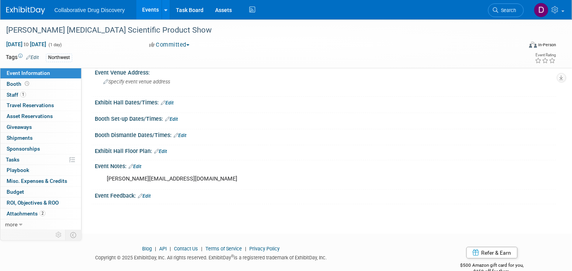
scroll to position [86, 0]
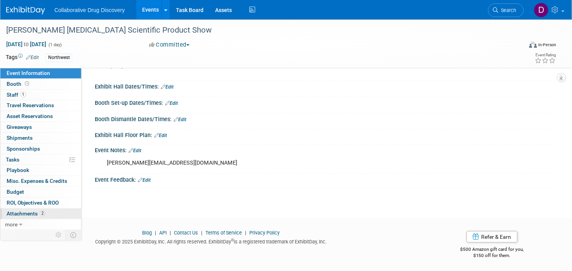
click at [36, 214] on span "Attachments 2" at bounding box center [26, 213] width 39 height 6
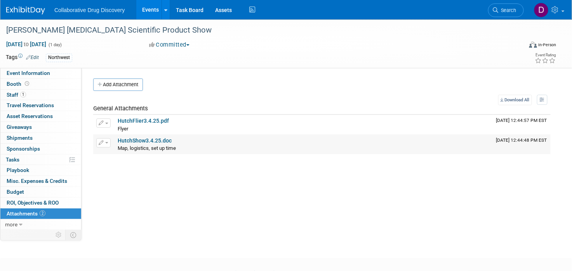
click at [165, 141] on link "HutchShow3.4.25.doc" at bounding box center [145, 140] width 54 height 6
click at [148, 140] on link "HutchShow3.4.25.doc" at bounding box center [145, 140] width 54 height 6
click at [54, 30] on div "[PERSON_NAME] [MEDICAL_DATA] Scientific Product Show" at bounding box center [256, 30] width 506 height 14
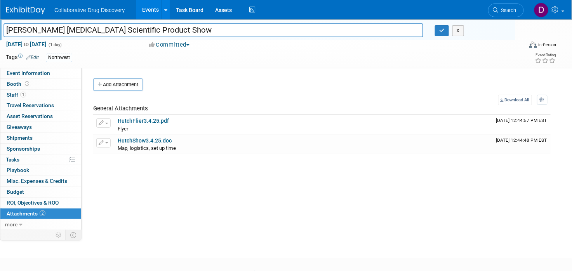
click at [54, 29] on input "[PERSON_NAME] [MEDICAL_DATA] Scientific Product Show" at bounding box center [213, 30] width 420 height 14
click at [95, 26] on input "[PERSON_NAME] [MEDICAL_DATA] Scientific Product Show" at bounding box center [213, 30] width 420 height 14
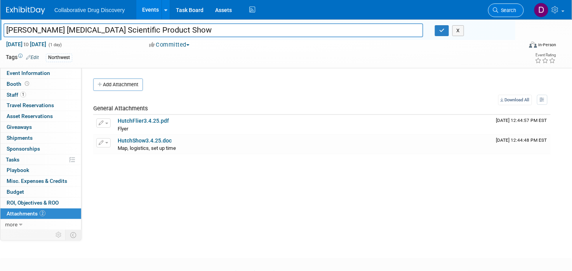
click at [495, 11] on icon at bounding box center [495, 9] width 5 height 5
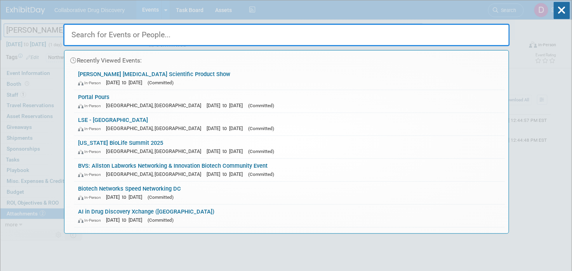
paste input "LSE - Cleveland Clinic"
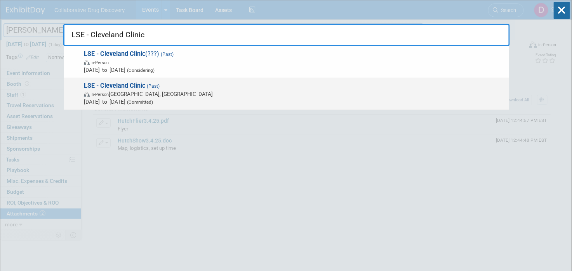
type input "LSE - Cleveland Clinic"
click at [143, 98] on span "Mar 5, 2025 to Mar 5, 2025 (Committed)" at bounding box center [294, 102] width 421 height 8
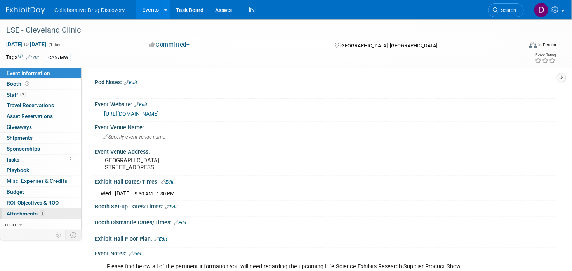
click at [48, 209] on link "1 Attachments 1" at bounding box center [40, 214] width 81 height 10
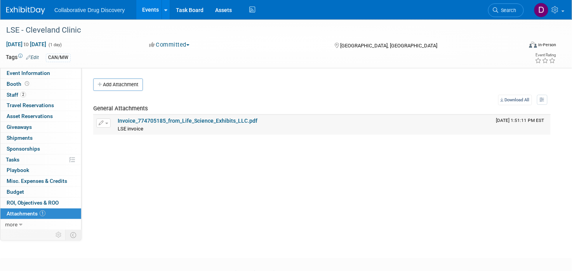
click at [156, 120] on link "Invoice_774705185_from_Life_Science_Exhibits_LLC.pdf" at bounding box center [188, 121] width 140 height 6
click at [496, 11] on icon at bounding box center [495, 9] width 5 height 5
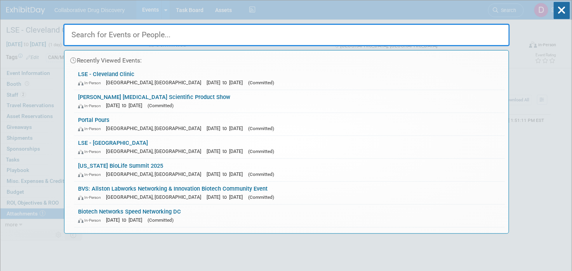
click at [130, 30] on input "text" at bounding box center [286, 35] width 447 height 23
paste input "Seattle Children's Research Institute Scientific Product Show"
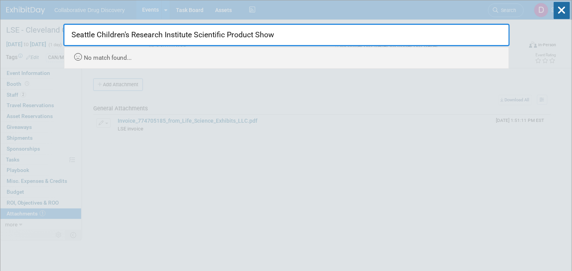
drag, startPoint x: 287, startPoint y: 35, endPoint x: 131, endPoint y: 33, distance: 155.7
click at [131, 33] on input "Seattle Children's Research Institute Scientific Product Show" at bounding box center [286, 35] width 447 height 23
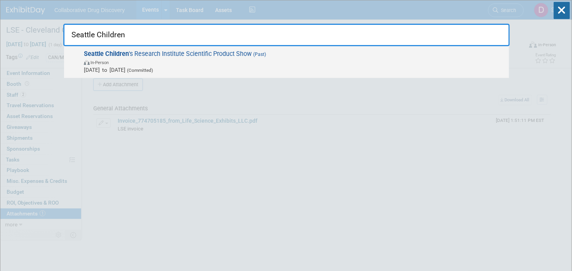
type input "Seattle Children"
click at [140, 62] on span "In-Person" at bounding box center [294, 62] width 421 height 8
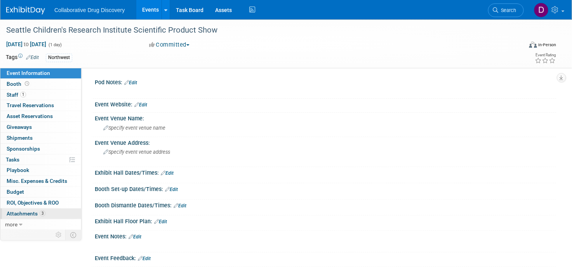
click at [55, 213] on link "3 Attachments 3" at bounding box center [40, 214] width 81 height 10
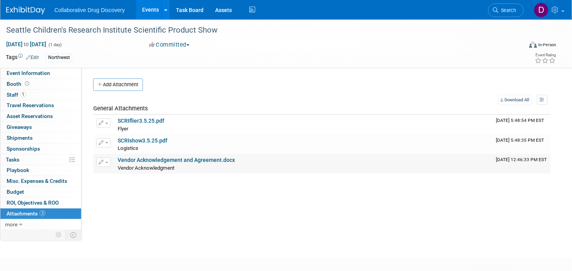
click at [139, 159] on link "Vendor Acknowledgement and Agreement.docx" at bounding box center [176, 160] width 117 height 6
click at [131, 31] on div "Seattle Children's Research Institute Scientific Product Show" at bounding box center [256, 30] width 506 height 14
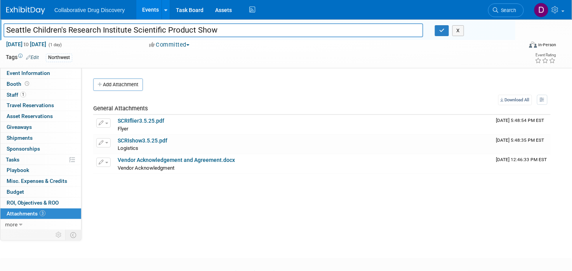
click at [149, 34] on input "Seattle Children's Research Institute Scientific Product Show" at bounding box center [213, 30] width 420 height 14
click at [500, 9] on span "Search" at bounding box center [508, 10] width 18 height 6
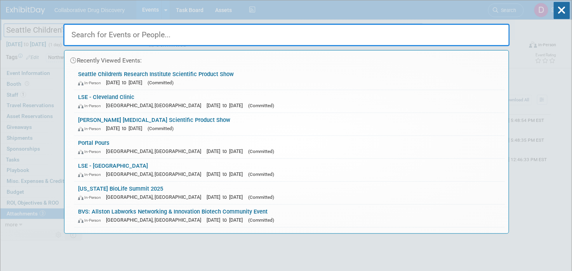
paste input "UTM ([PERSON_NAME] Lab) Presentation"
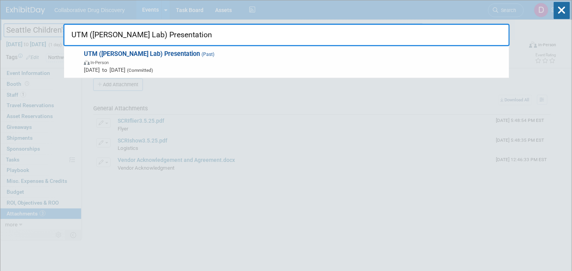
type input "UTM ([PERSON_NAME] Lab) Presentation"
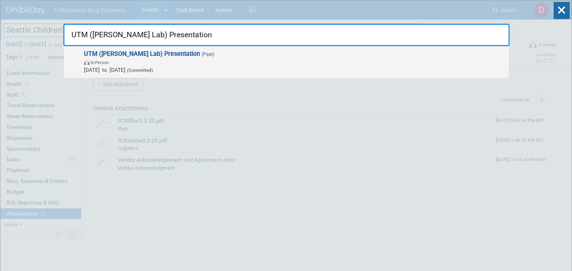
click at [225, 66] on span "Mar 7, 2025 to Mar 7, 2025 (Committed)" at bounding box center [294, 70] width 421 height 8
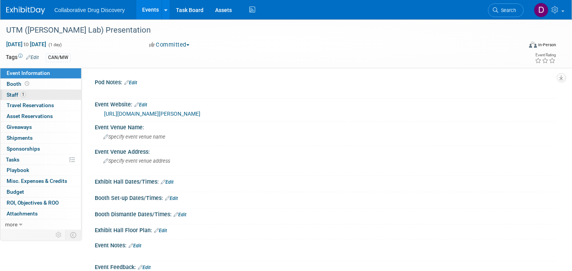
click at [23, 96] on span "1" at bounding box center [23, 95] width 6 height 6
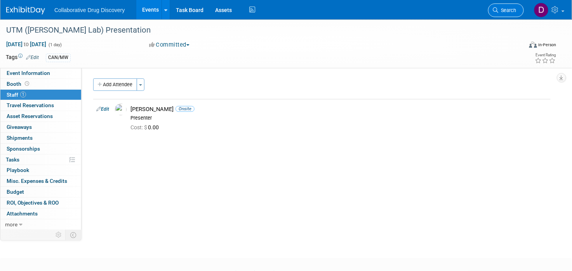
click at [494, 10] on icon at bounding box center [495, 9] width 5 height 5
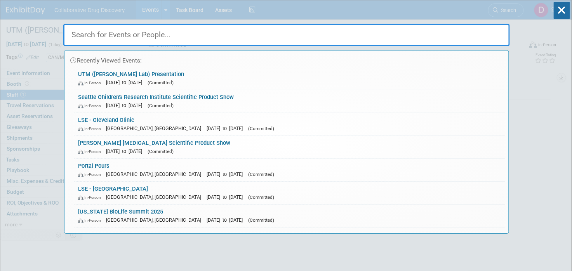
paste input "Lab of the Future USA 2025"
type input "Lab of the Future USA 2025"
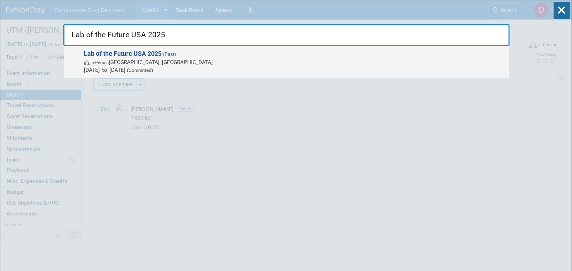
click at [176, 65] on span "In-Person Boston, MA" at bounding box center [294, 62] width 421 height 8
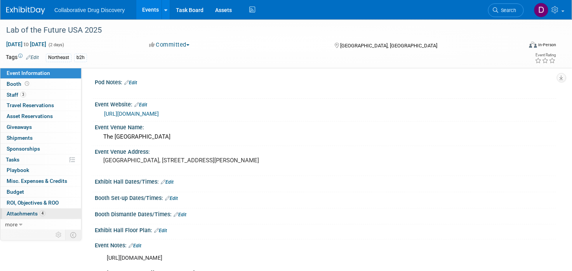
click at [37, 216] on link "4 Attachments 4" at bounding box center [40, 214] width 81 height 10
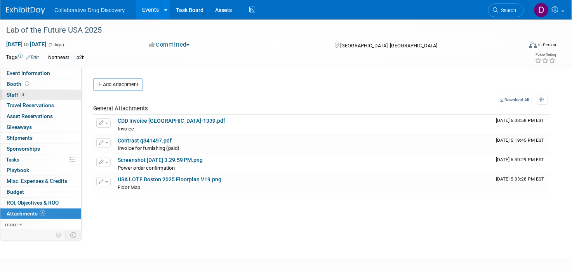
click at [33, 96] on link "3 Staff 3" at bounding box center [40, 95] width 81 height 10
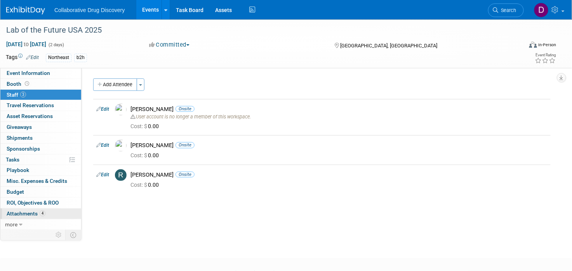
drag, startPoint x: 20, startPoint y: 215, endPoint x: 24, endPoint y: 216, distance: 4.3
click at [20, 215] on span "Attachments 4" at bounding box center [26, 213] width 39 height 6
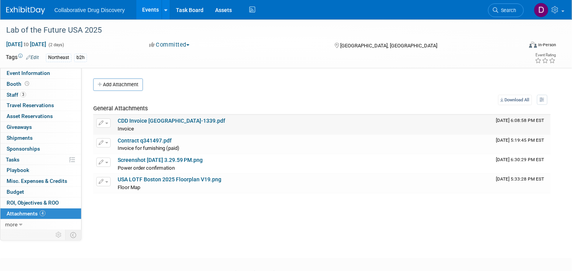
click at [159, 115] on td "CDD Invoice [GEOGRAPHIC_DATA]-1339.pdf Invoice Invoice X" at bounding box center [304, 124] width 379 height 19
click at [159, 120] on link "CDD Invoice [GEOGRAPHIC_DATA]-1339.pdf" at bounding box center [172, 121] width 108 height 6
click at [153, 141] on link "Contract q341497.pdf" at bounding box center [145, 140] width 54 height 6
click at [150, 159] on link "Screenshot [DATE] 3.29.59 PM.png" at bounding box center [160, 160] width 85 height 6
